Goal: Information Seeking & Learning: Learn about a topic

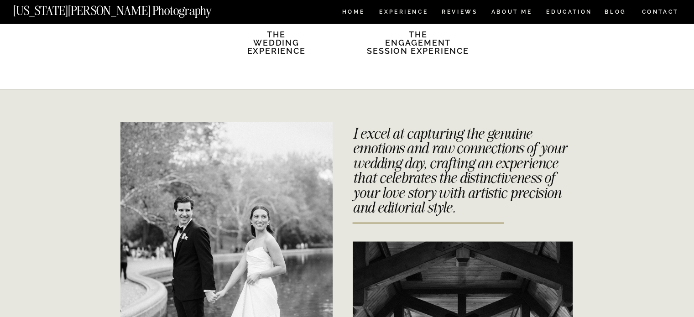
scroll to position [1697, 0]
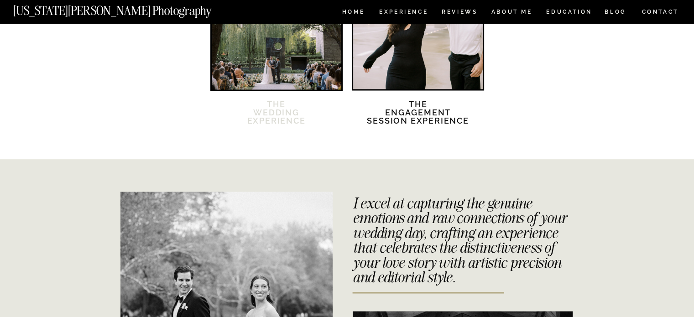
click at [287, 109] on h2 "The Wedding Experience" at bounding box center [276, 118] width 78 height 36
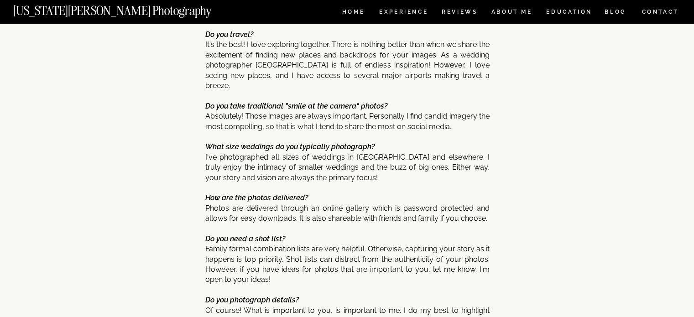
scroll to position [3814, 0]
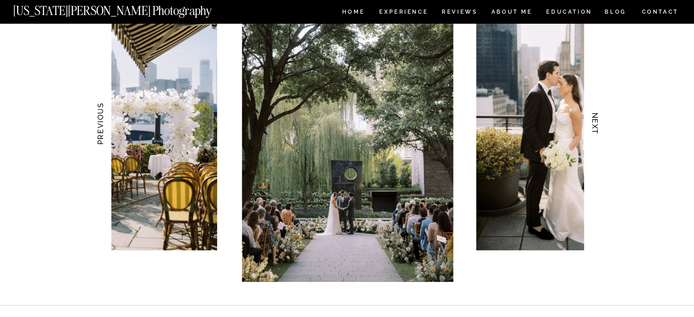
scroll to position [934, 0]
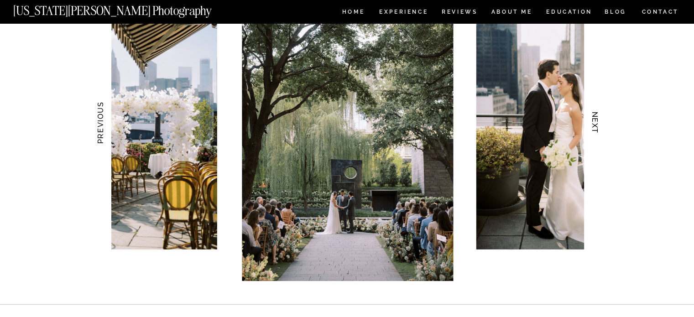
click at [594, 121] on h3 "NEXT" at bounding box center [595, 122] width 10 height 57
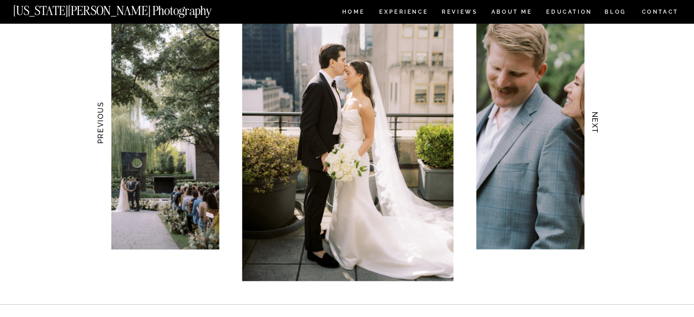
click at [594, 121] on h3 "NEXT" at bounding box center [595, 122] width 10 height 57
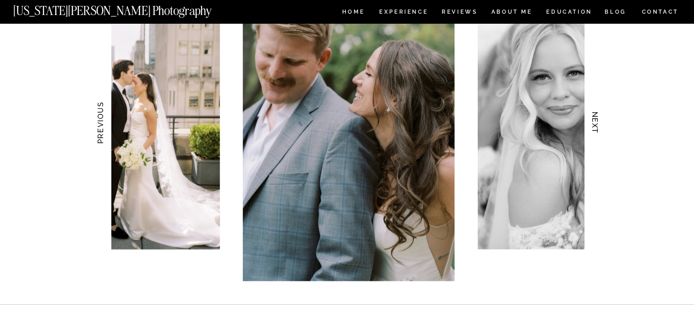
click at [594, 121] on h3 "NEXT" at bounding box center [595, 122] width 10 height 57
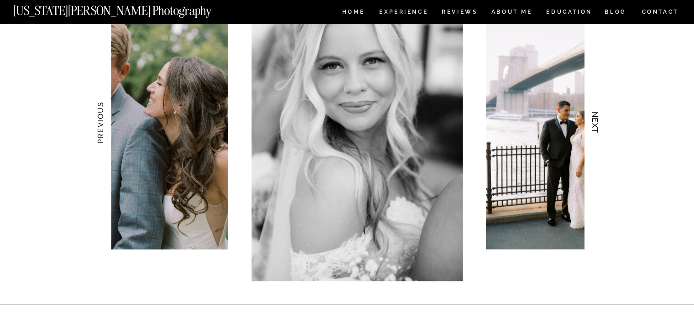
click at [594, 121] on h3 "NEXT" at bounding box center [595, 122] width 10 height 57
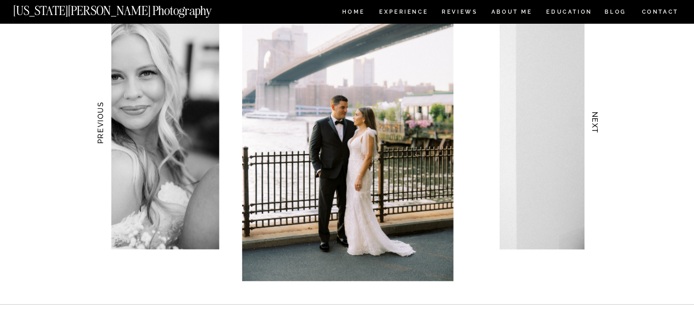
click at [594, 121] on h3 "NEXT" at bounding box center [595, 122] width 10 height 57
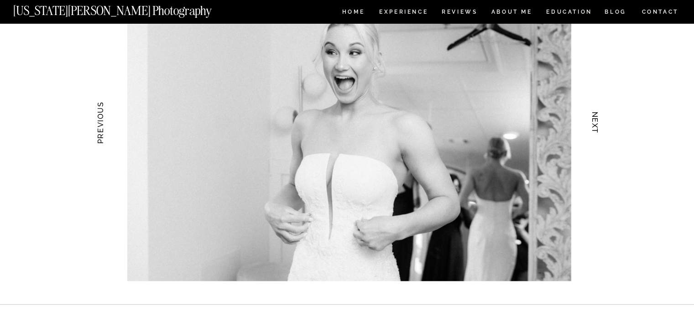
click at [594, 121] on h3 "NEXT" at bounding box center [595, 122] width 10 height 57
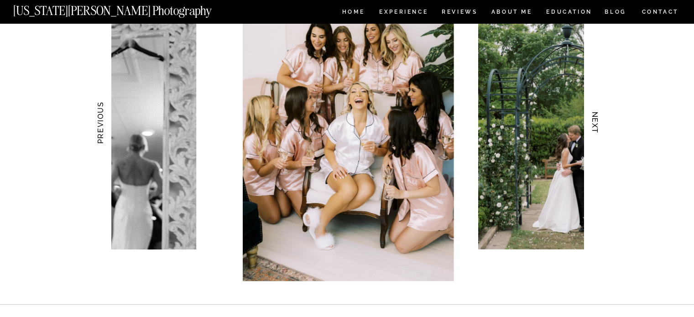
click at [594, 121] on h3 "NEXT" at bounding box center [595, 122] width 10 height 57
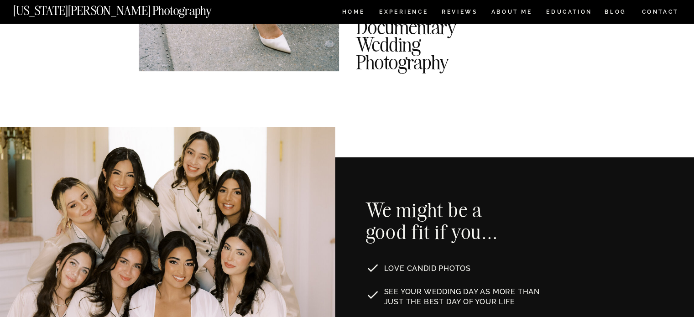
scroll to position [369, 0]
